Goal: Task Accomplishment & Management: Use online tool/utility

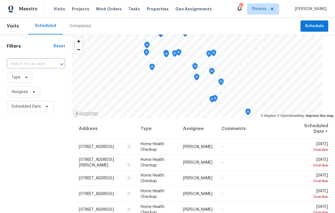
click at [152, 10] on span "Properties" at bounding box center [158, 9] width 22 height 6
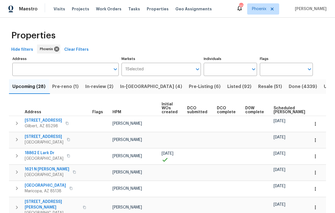
click at [229, 69] on input "Individuals" at bounding box center [226, 69] width 45 height 13
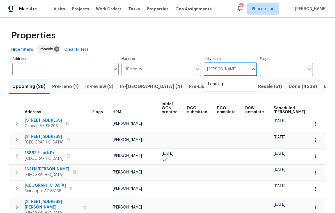
type input "[PERSON_NAME]"
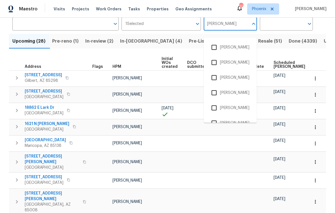
scroll to position [45, 0]
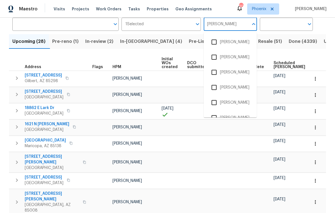
click at [216, 57] on input "checkbox" at bounding box center [214, 57] width 12 height 12
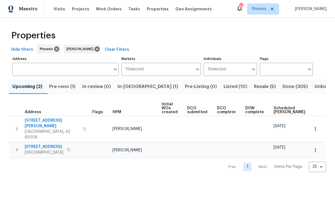
click at [145, 90] on span "In-reno (1)" at bounding box center [148, 87] width 61 height 8
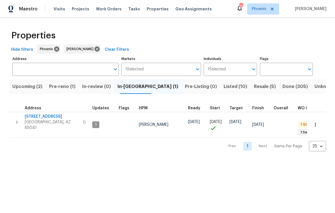
click at [63, 86] on span "Pre-reno (1)" at bounding box center [62, 87] width 26 height 8
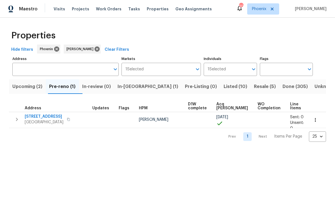
click at [33, 117] on span "1107 N Cherry" at bounding box center [44, 117] width 39 height 6
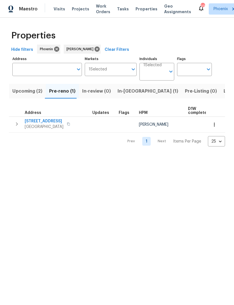
click at [32, 91] on span "Upcoming (2)" at bounding box center [27, 91] width 30 height 8
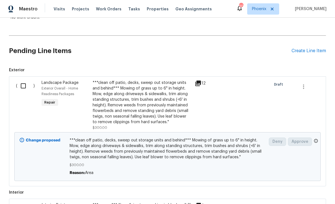
click at [27, 85] on input "checkbox" at bounding box center [25, 86] width 16 height 12
checkbox input "true"
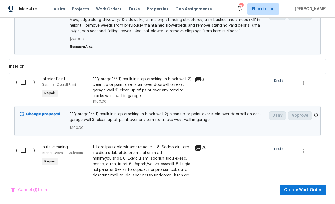
click at [21, 82] on input "checkbox" at bounding box center [25, 82] width 16 height 12
checkbox input "true"
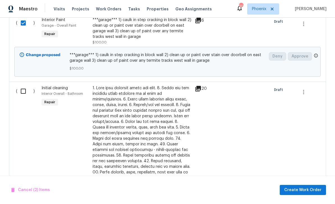
click at [19, 90] on input "checkbox" at bounding box center [25, 91] width 16 height 12
checkbox input "true"
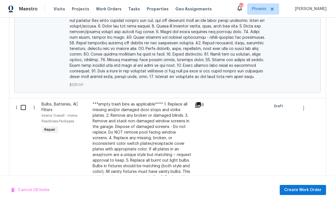
click at [21, 102] on input "checkbox" at bounding box center [25, 108] width 16 height 12
checkbox input "true"
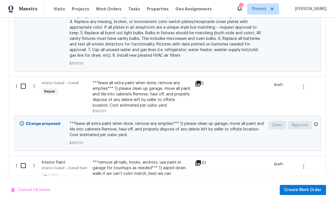
click at [21, 80] on input "checkbox" at bounding box center [25, 86] width 16 height 12
checkbox input "true"
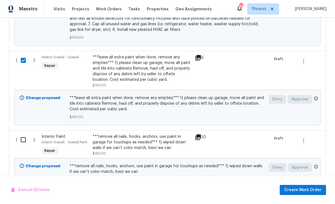
scroll to position [789, 0]
click at [24, 134] on input "checkbox" at bounding box center [25, 140] width 16 height 12
checkbox input "true"
click at [307, 193] on span "Create Work Order" at bounding box center [302, 190] width 37 height 7
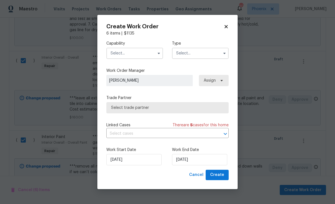
click at [138, 58] on input "text" at bounding box center [134, 53] width 57 height 11
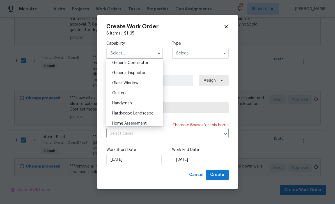
scroll to position [260, 0]
click at [147, 70] on div "General Contractor" at bounding box center [135, 73] width 54 height 10
type input "General Contractor"
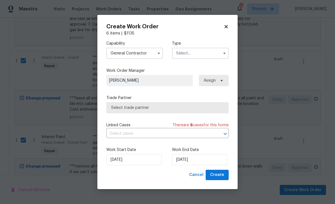
click at [206, 56] on input "text" at bounding box center [200, 53] width 57 height 11
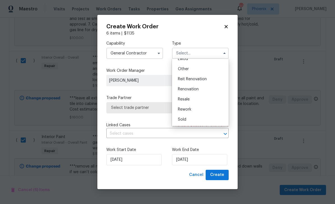
scroll to position [67, 0]
click at [203, 90] on div "Renovation" at bounding box center [201, 89] width 54 height 10
type input "Renovation"
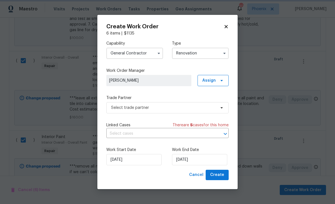
scroll to position [0, 0]
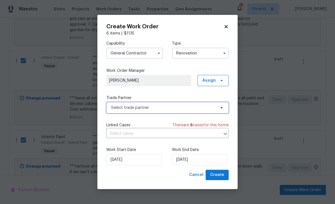
click at [207, 108] on span "Select trade partner" at bounding box center [163, 108] width 105 height 6
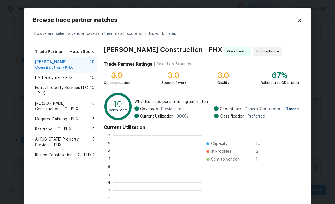
scroll to position [79, 89]
click at [38, 75] on span "HM-Handyman - PHX" at bounding box center [54, 78] width 38 height 6
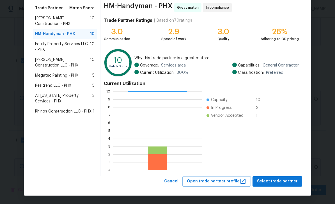
scroll to position [44, 0]
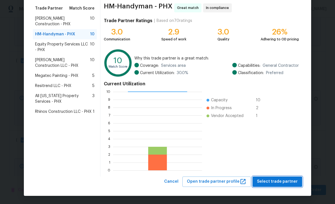
click at [290, 182] on span "Select trade partner" at bounding box center [277, 181] width 41 height 7
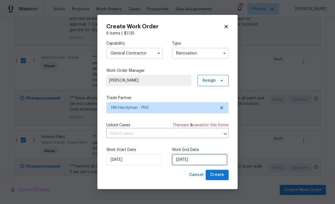
click at [209, 162] on input "9/24/2025" at bounding box center [199, 159] width 55 height 11
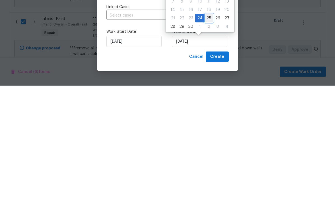
click at [209, 133] on div "25" at bounding box center [209, 137] width 9 height 8
type input "9/25/2025"
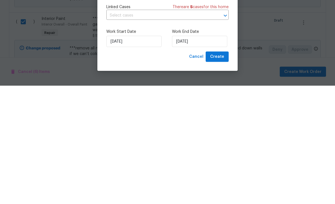
scroll to position [0, 0]
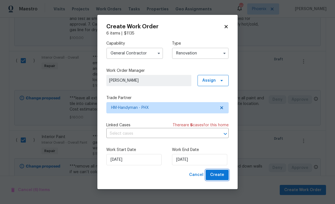
click at [224, 177] on button "Create" at bounding box center [217, 175] width 23 height 10
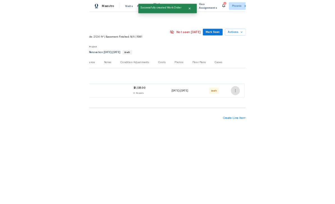
scroll to position [0, 83]
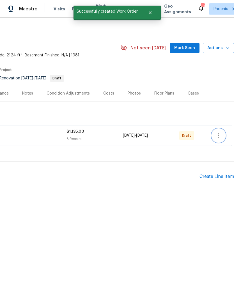
click at [219, 134] on icon "button" at bounding box center [218, 135] width 7 height 7
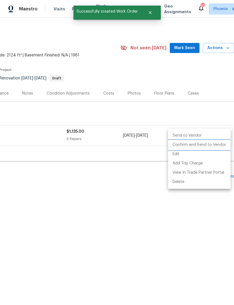
click at [211, 144] on li "Confirm and Send to Vendor" at bounding box center [199, 144] width 63 height 9
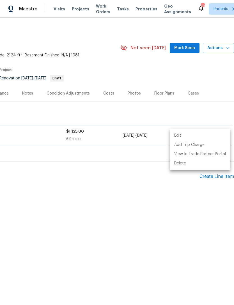
click at [164, 204] on div at bounding box center [117, 152] width 234 height 305
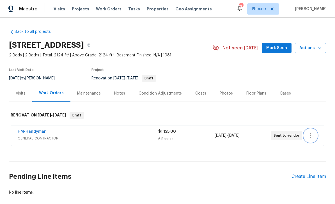
scroll to position [0, 0]
click at [33, 130] on link "HM-Handyman" at bounding box center [32, 132] width 29 height 4
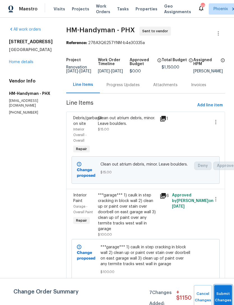
click at [223, 204] on button "Submit Changes" at bounding box center [223, 297] width 18 height 24
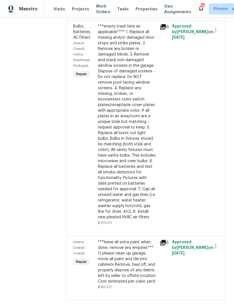
scroll to position [448, 0]
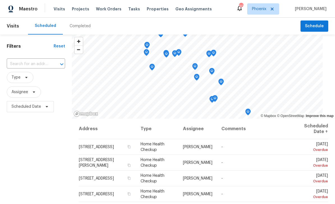
click at [61, 11] on span "Visits" at bounding box center [60, 9] width 12 height 6
click at [61, 10] on span "Visits" at bounding box center [60, 9] width 12 height 6
click at [15, 97] on span "Assignee" at bounding box center [24, 91] width 34 height 11
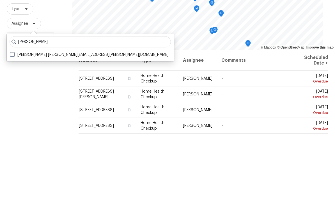
type input "[PERSON_NAME]"
click at [38, 120] on label "[PERSON_NAME] [PERSON_NAME][EMAIL_ADDRESS][PERSON_NAME][DOMAIN_NAME]" at bounding box center [89, 123] width 159 height 6
click at [14, 120] on input "[PERSON_NAME] [PERSON_NAME][EMAIL_ADDRESS][PERSON_NAME][DOMAIN_NAME]" at bounding box center [12, 122] width 4 height 4
checkbox input "true"
